Goal: Find specific page/section: Find specific page/section

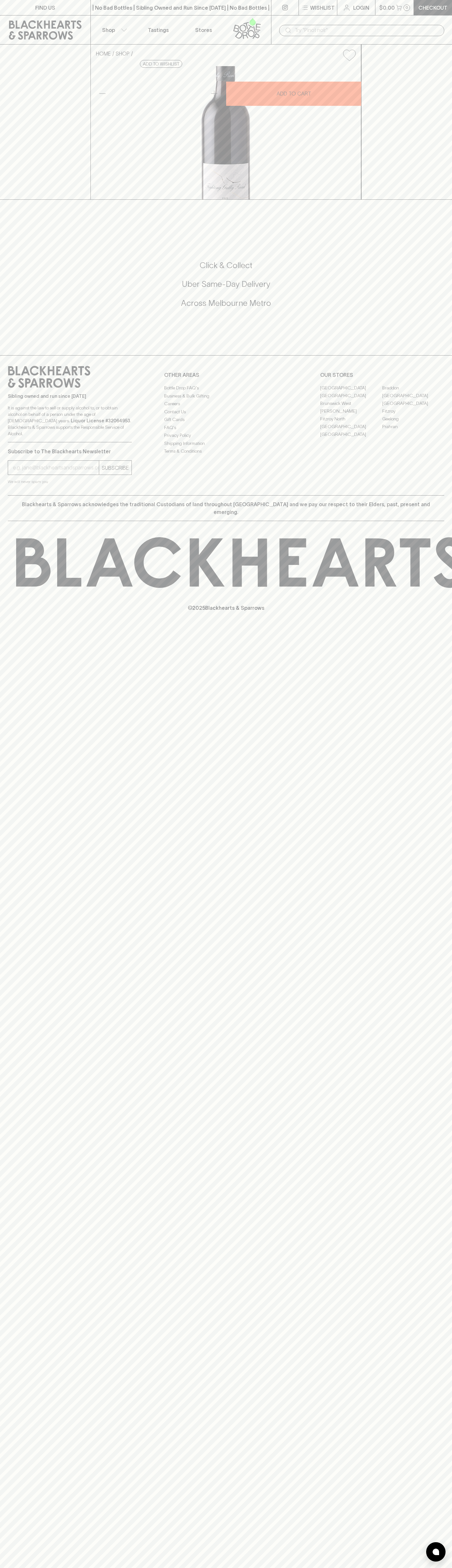
click at [351, 391] on link "[GEOGRAPHIC_DATA]" at bounding box center [351, 388] width 62 height 8
click at [71, 16] on link at bounding box center [45, 30] width 90 height 29
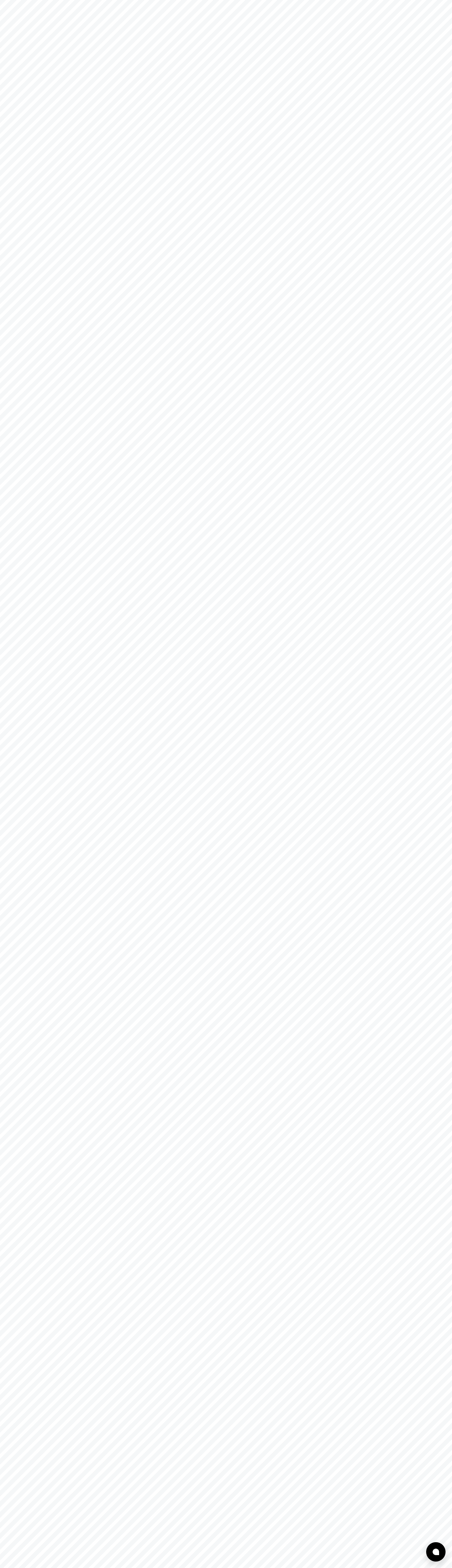
click at [422, 0] on html at bounding box center [226, 0] width 452 height 0
click at [423, 0] on html at bounding box center [226, 0] width 452 height 0
click at [23, 0] on html at bounding box center [226, 0] width 452 height 0
